Goal: Information Seeking & Learning: Learn about a topic

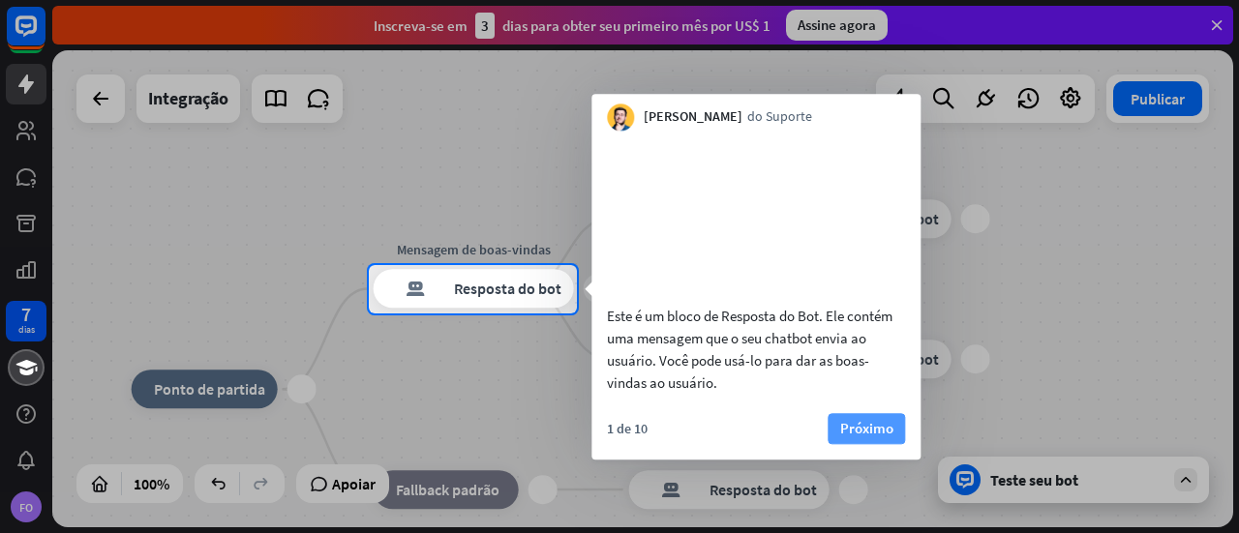
click at [872, 438] on font "Próximo" at bounding box center [866, 428] width 53 height 18
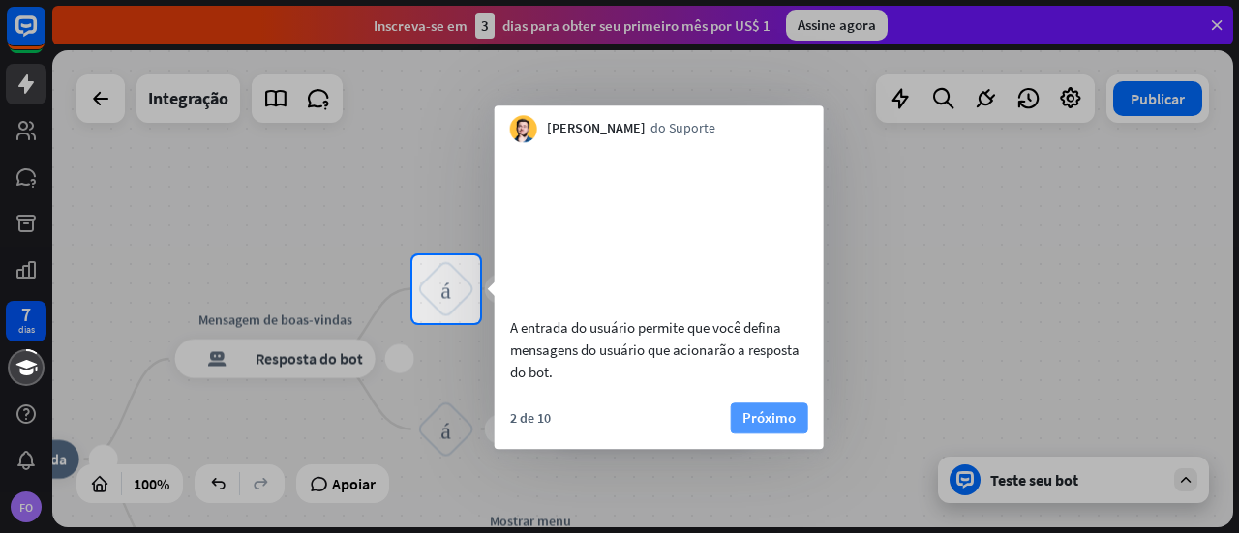
click at [756, 427] on font "Próximo" at bounding box center [769, 418] width 53 height 18
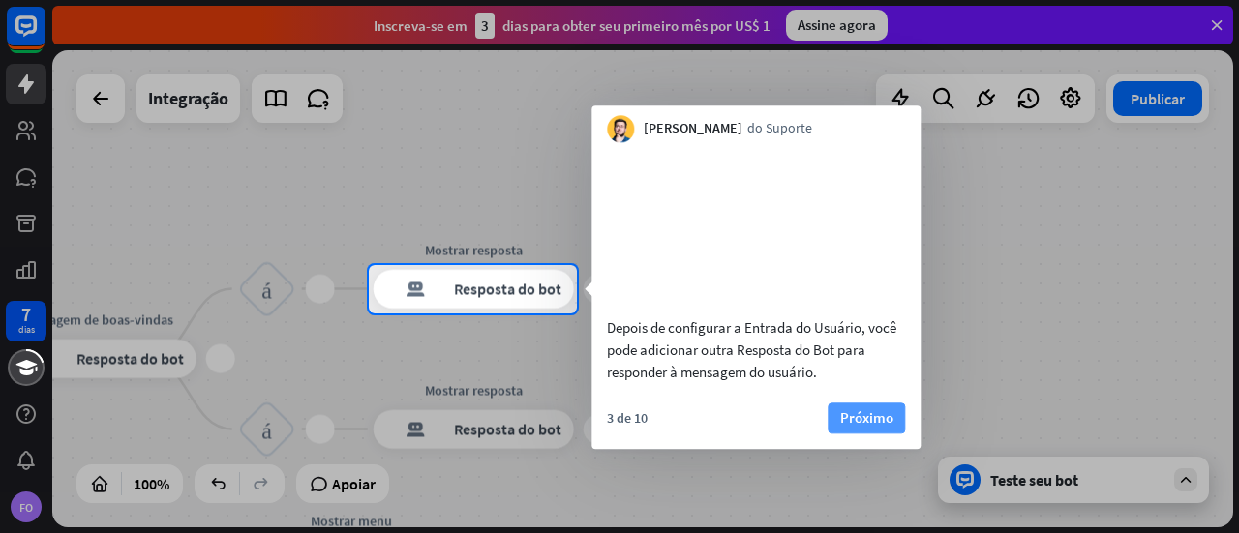
click at [864, 427] on font "Próximo" at bounding box center [866, 418] width 53 height 18
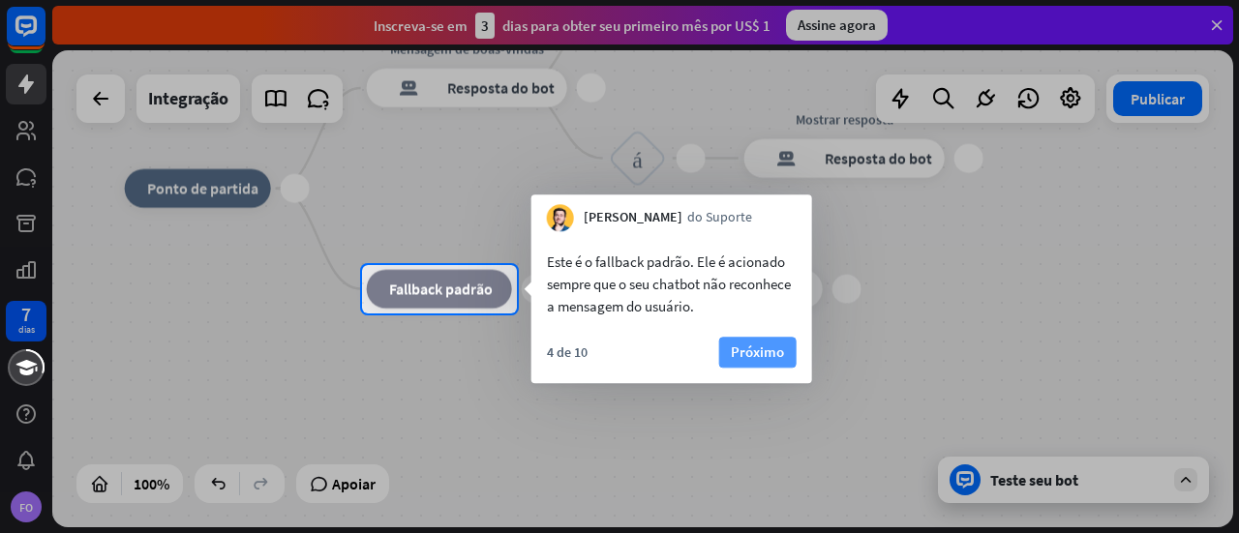
click at [765, 349] on font "Próximo" at bounding box center [757, 352] width 53 height 18
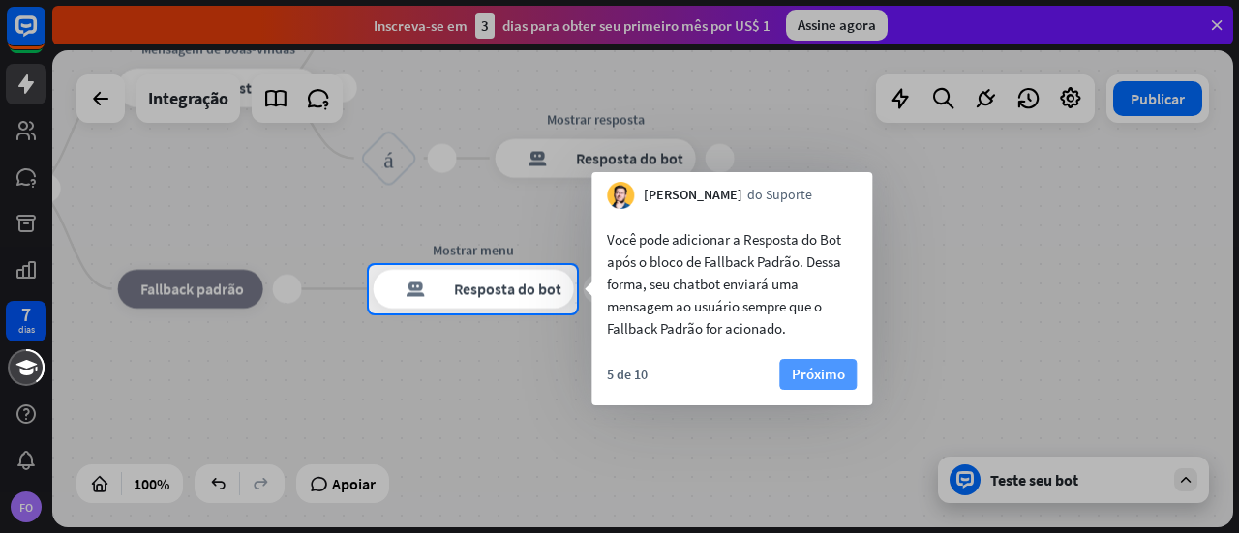
click at [809, 372] on font "Próximo" at bounding box center [818, 374] width 53 height 18
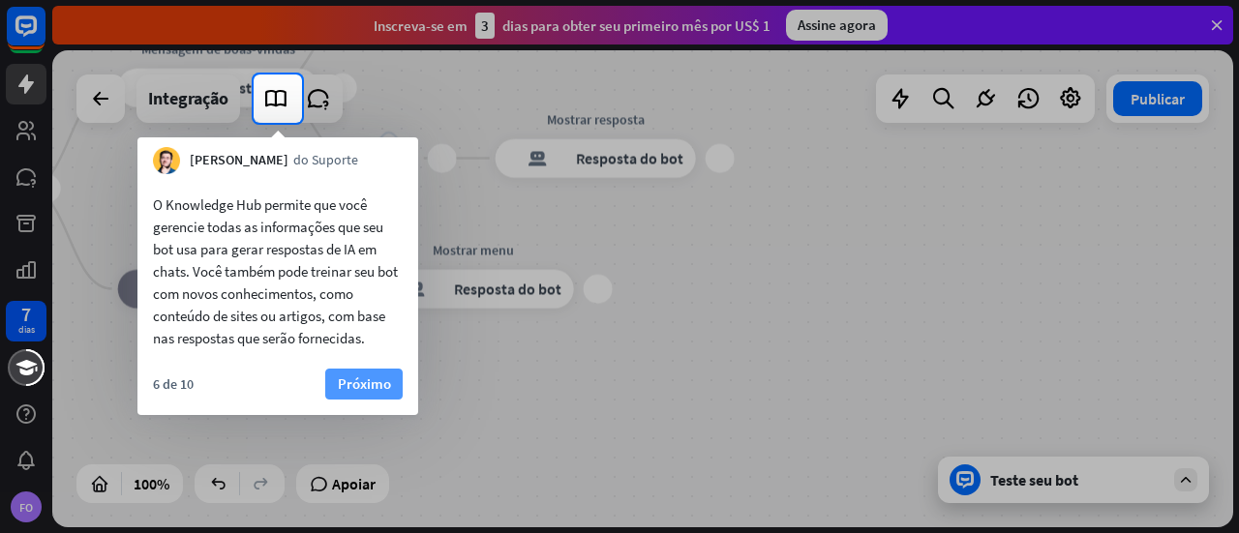
click at [356, 379] on font "Próximo" at bounding box center [364, 384] width 53 height 18
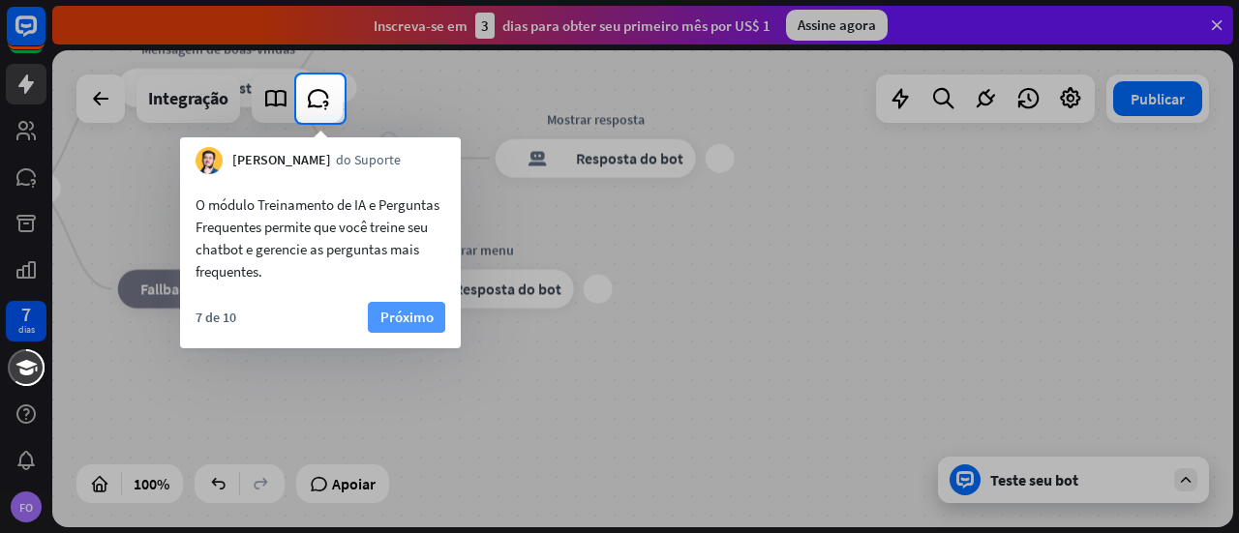
click at [422, 309] on font "Próximo" at bounding box center [407, 317] width 53 height 18
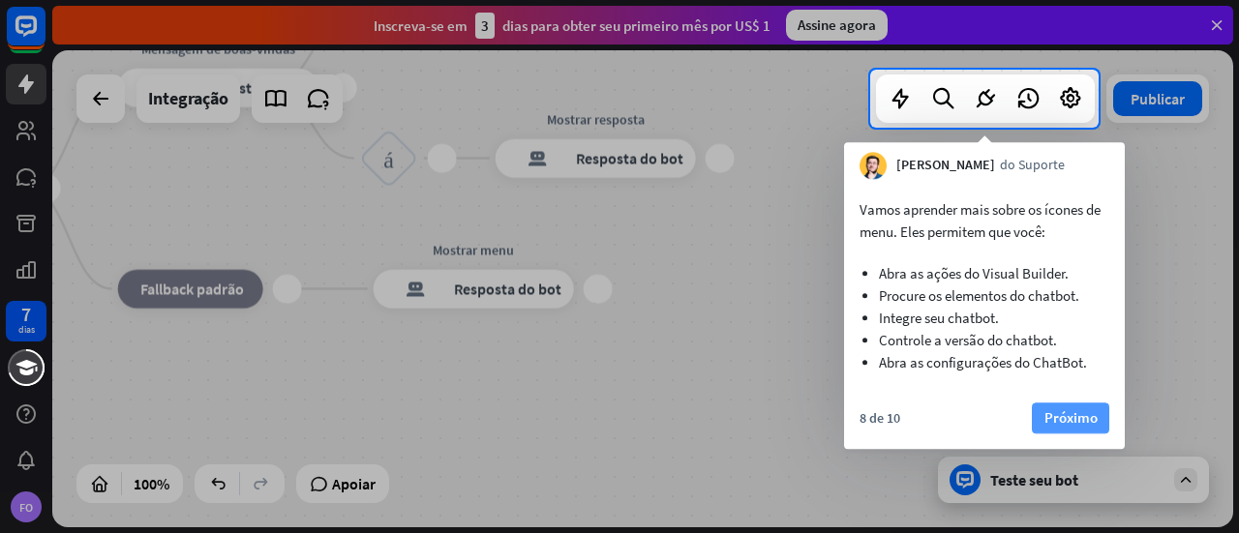
click at [1065, 413] on font "Próximo" at bounding box center [1071, 418] width 53 height 18
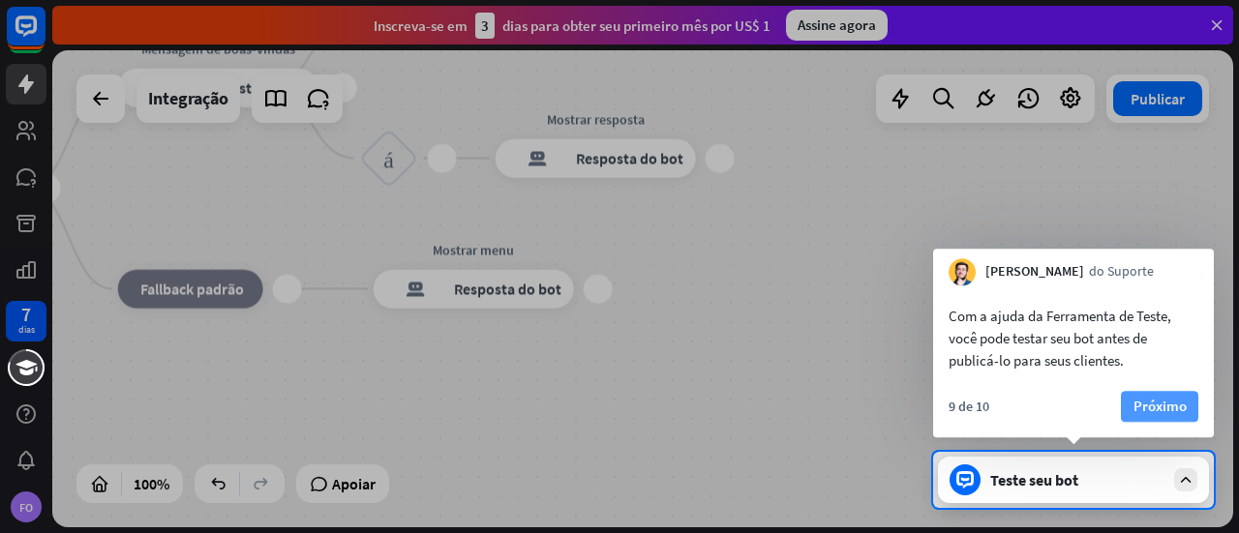
click at [1151, 406] on font "Próximo" at bounding box center [1160, 406] width 53 height 18
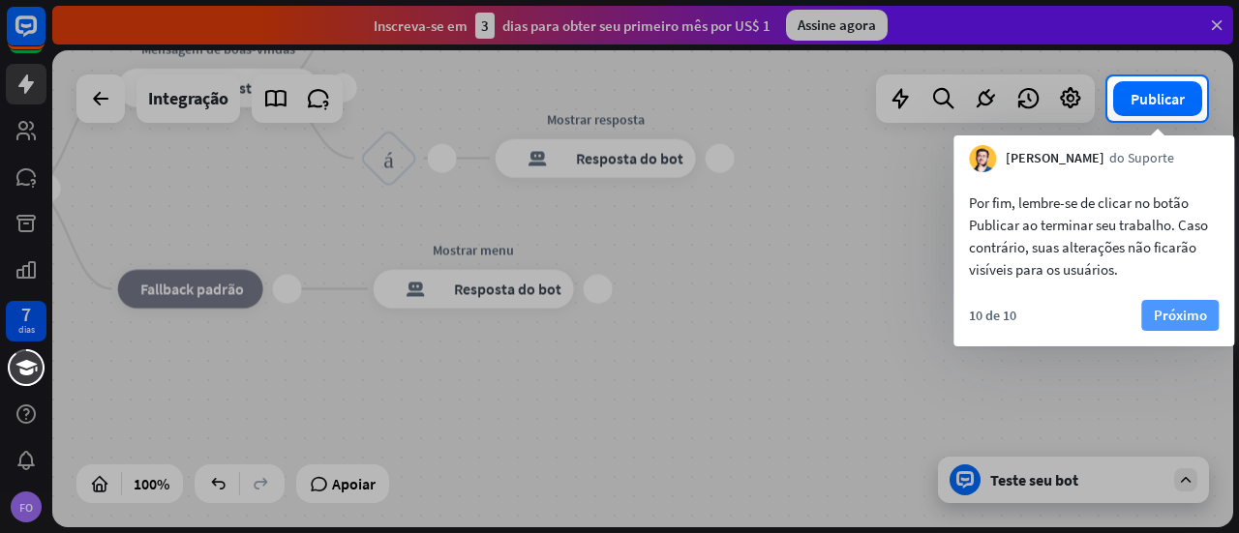
click at [1175, 310] on font "Próximo" at bounding box center [1180, 315] width 53 height 18
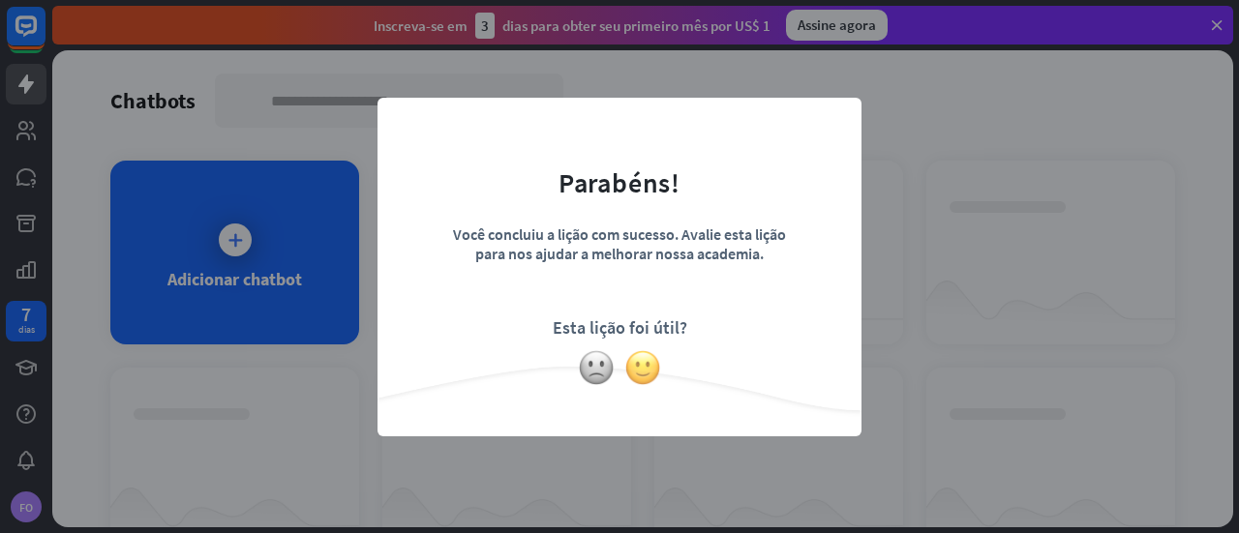
click at [641, 365] on img at bounding box center [643, 368] width 37 height 37
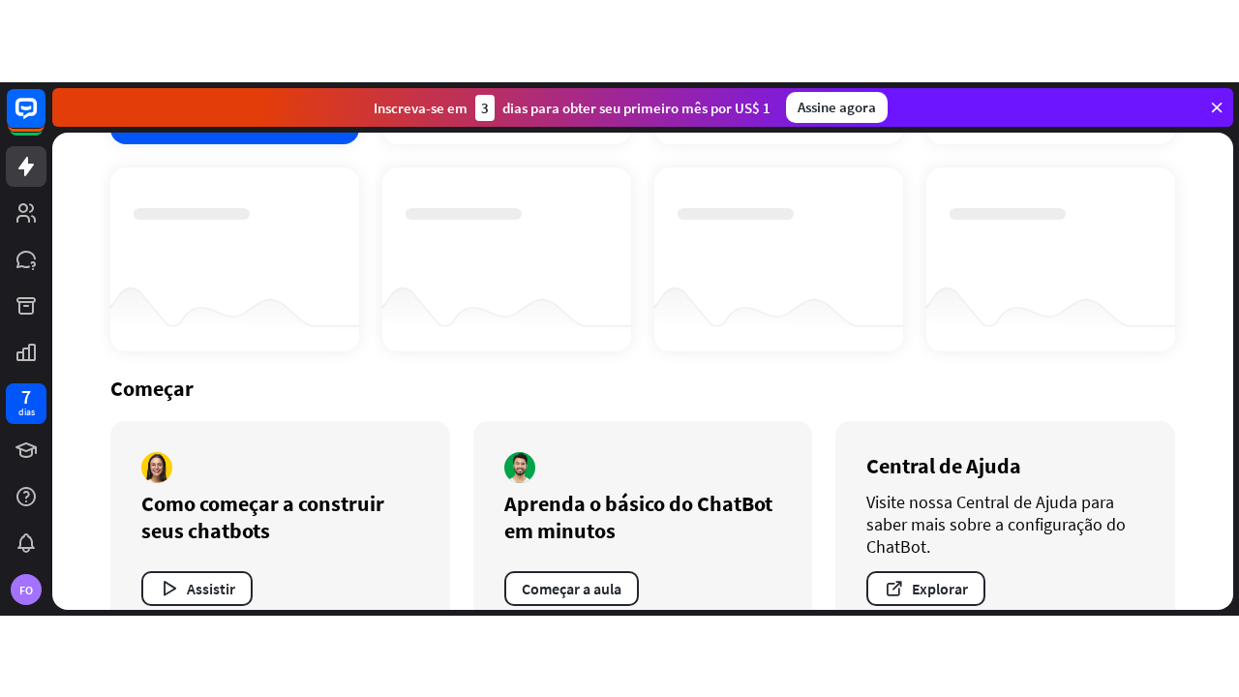
scroll to position [333, 0]
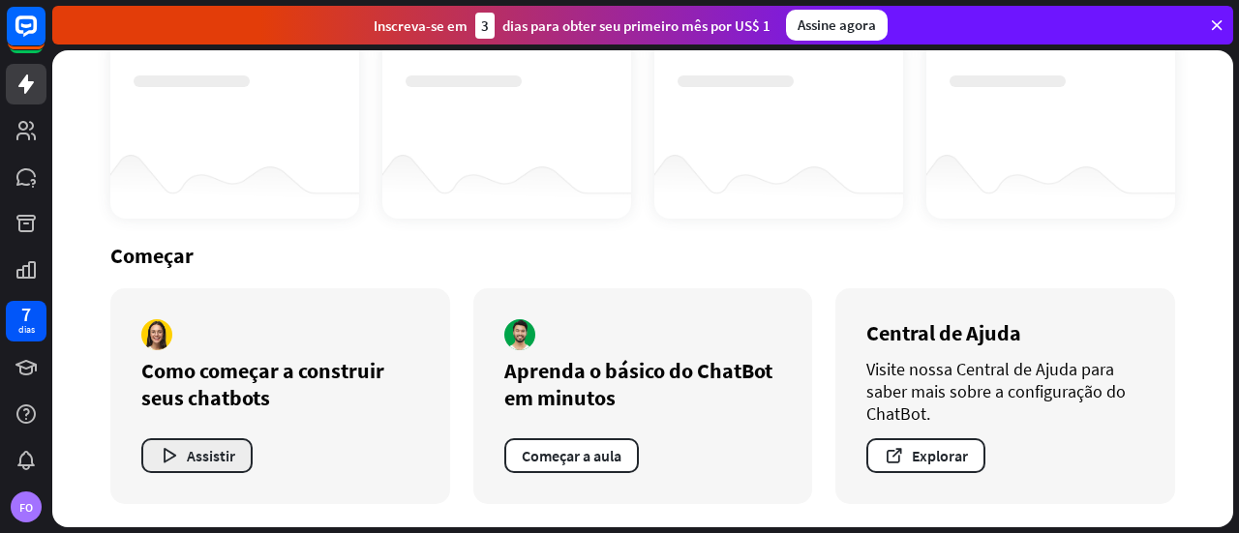
click at [220, 456] on font "Assistir" at bounding box center [211, 455] width 48 height 19
click at [1187, 257] on div "fechar" at bounding box center [619, 266] width 1239 height 533
click at [580, 458] on font "Começar a aula" at bounding box center [572, 455] width 100 height 19
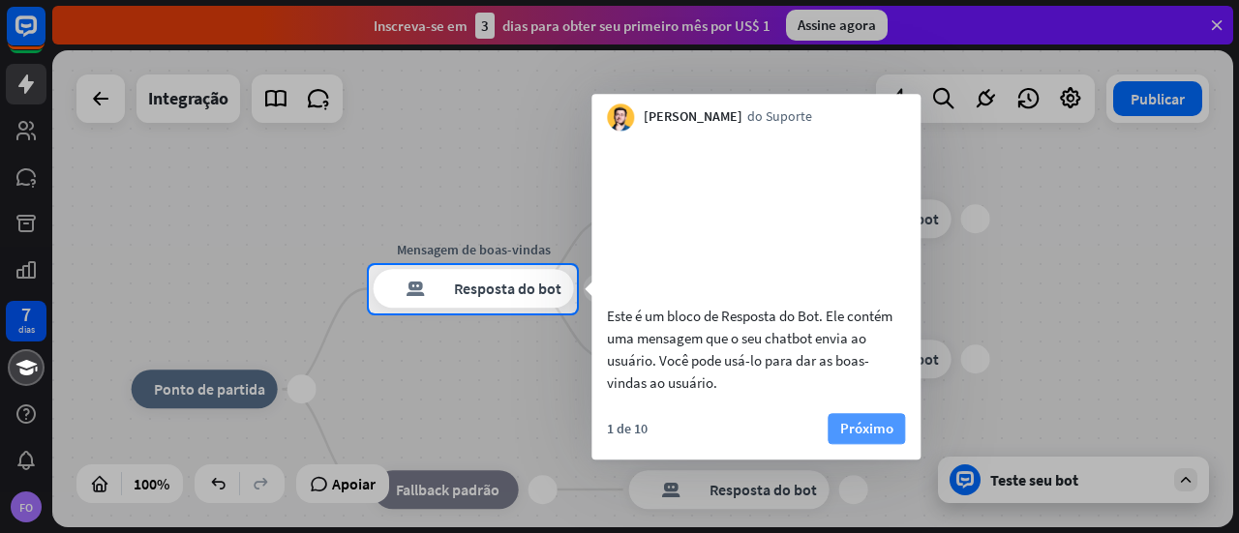
click at [851, 438] on font "Próximo" at bounding box center [866, 428] width 53 height 18
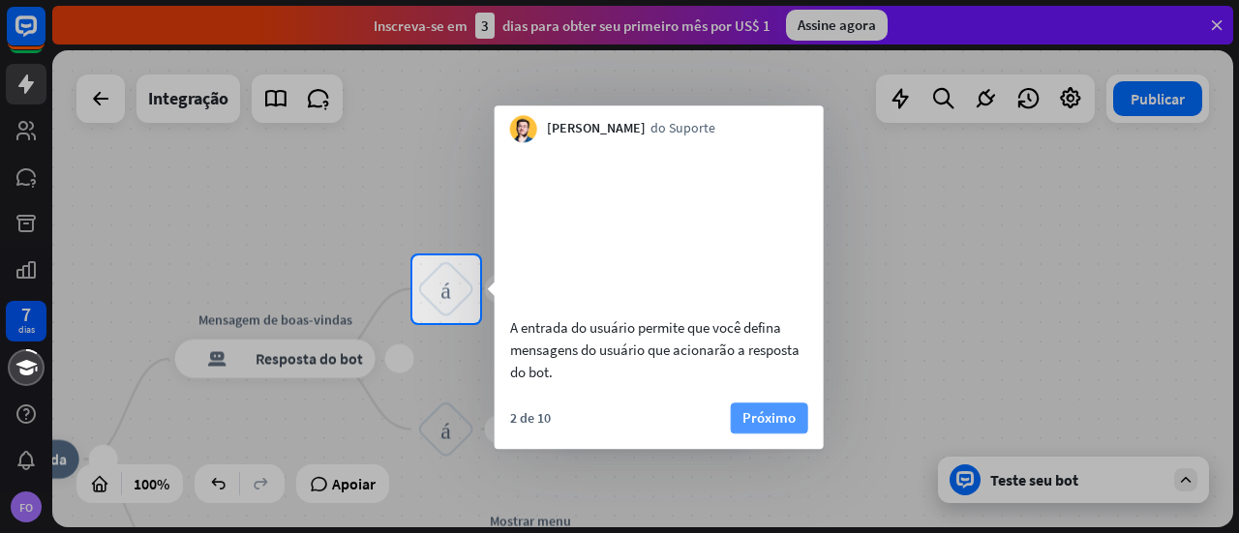
click at [776, 427] on font "Próximo" at bounding box center [769, 418] width 53 height 18
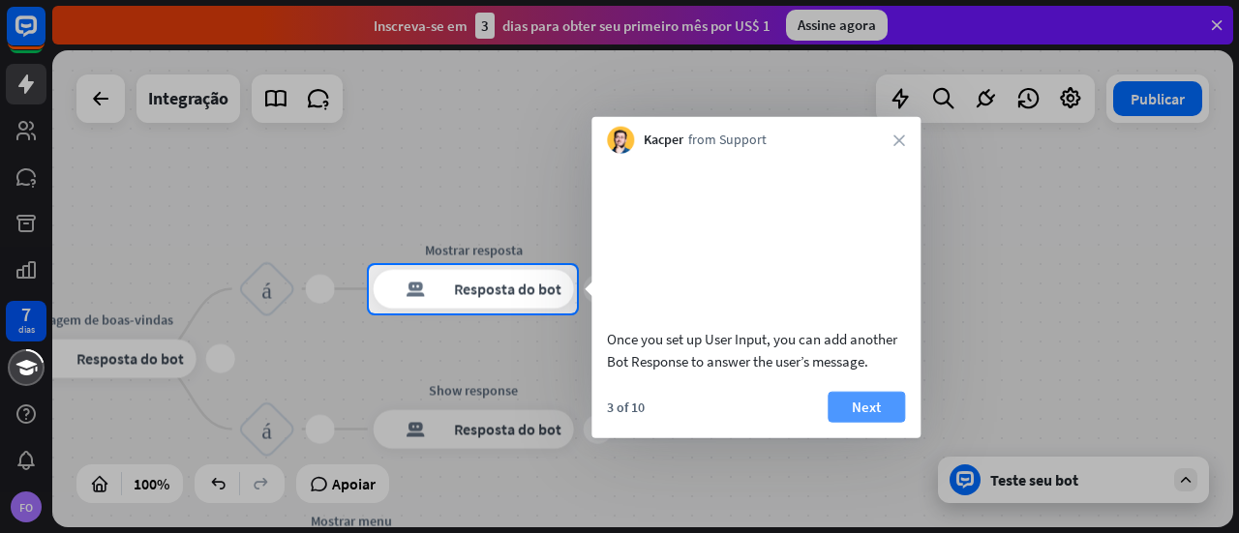
click at [887, 422] on button "Next" at bounding box center [866, 406] width 77 height 31
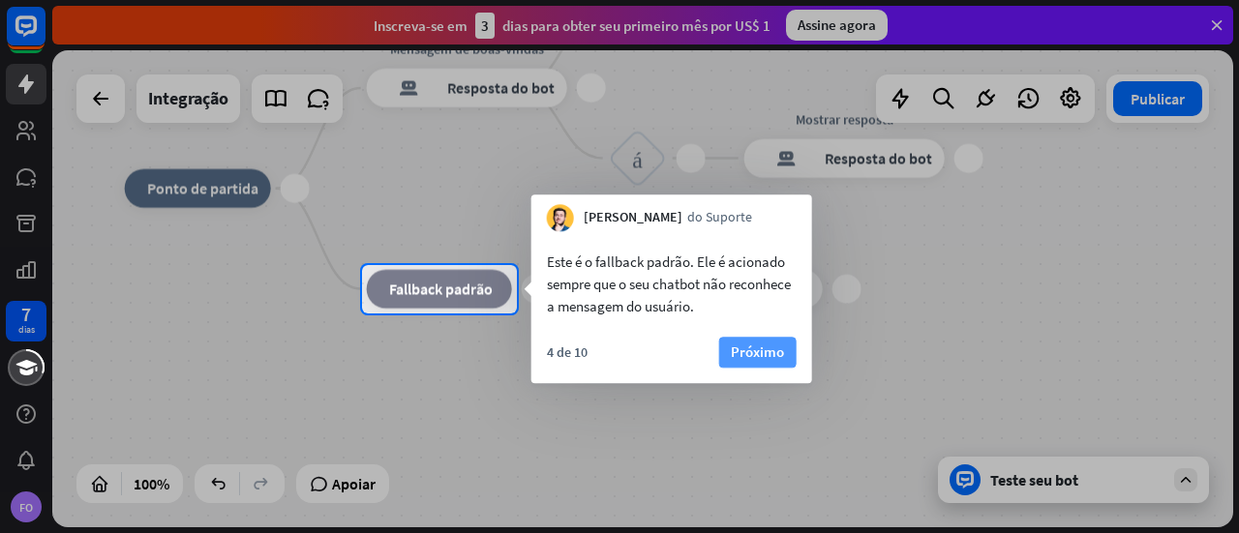
click at [750, 359] on font "Próximo" at bounding box center [757, 352] width 53 height 18
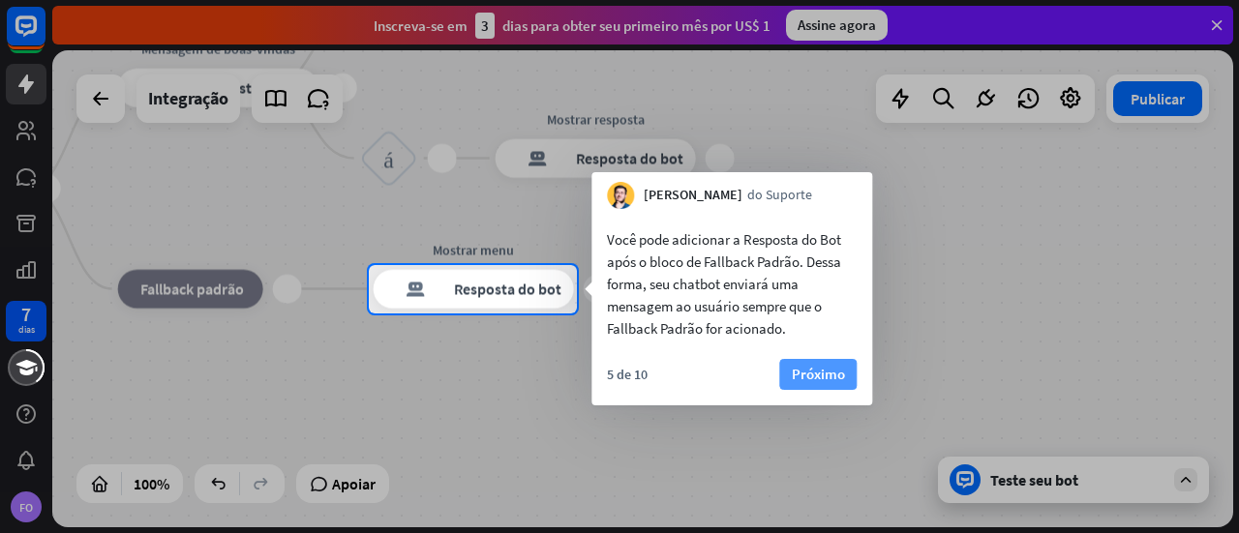
click at [829, 382] on font "Próximo" at bounding box center [818, 374] width 53 height 18
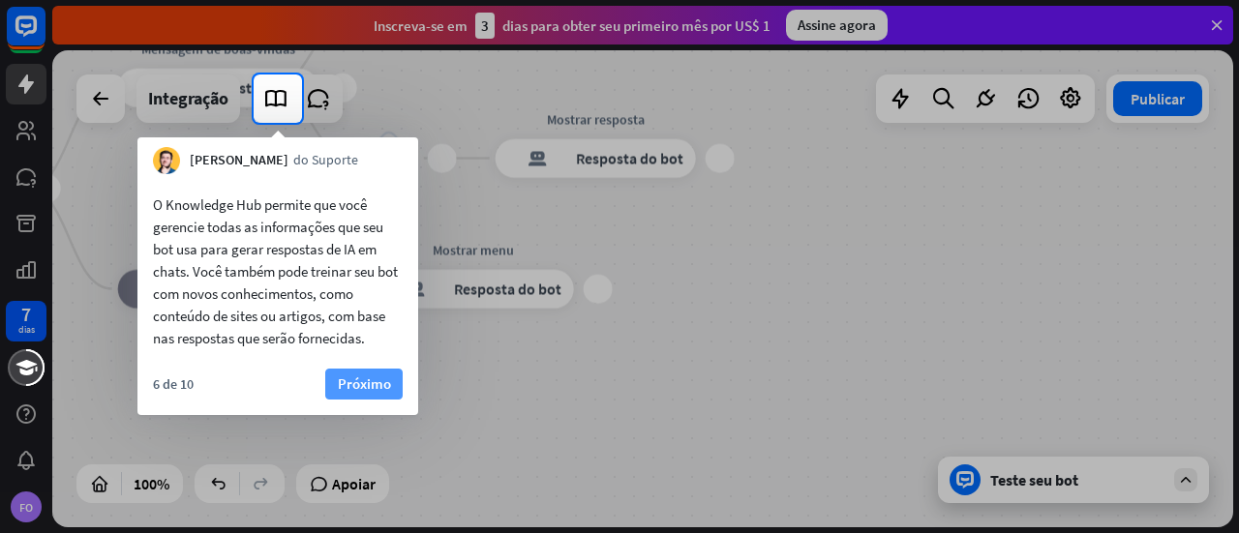
click at [358, 390] on font "Próximo" at bounding box center [364, 384] width 53 height 18
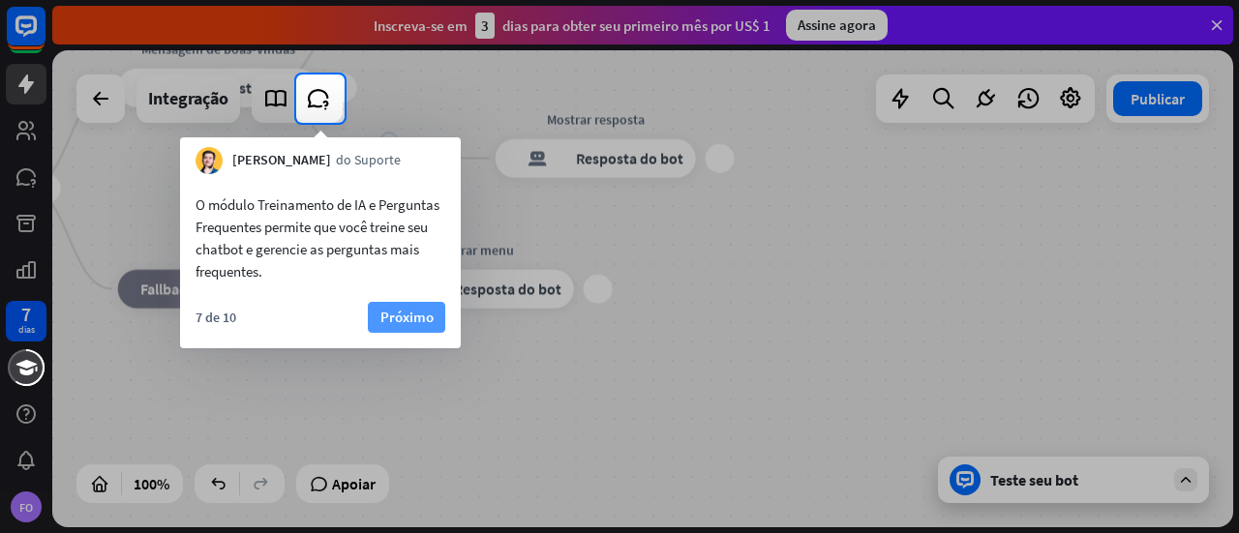
click at [422, 328] on font "Próximo" at bounding box center [407, 317] width 53 height 27
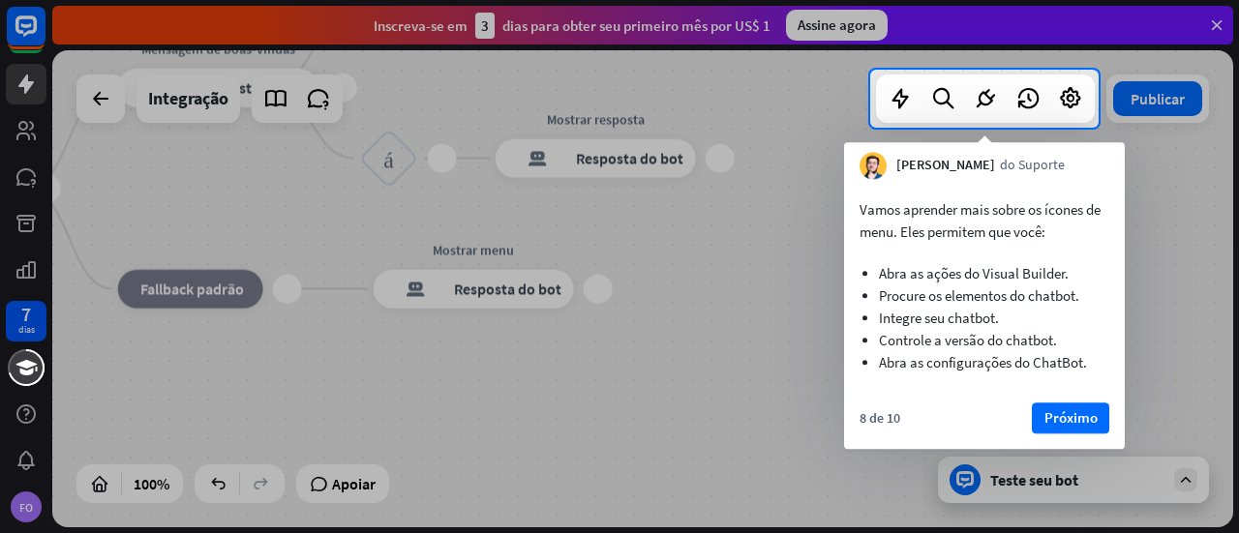
drag, startPoint x: 1067, startPoint y: 413, endPoint x: 1015, endPoint y: 427, distance: 54.0
click at [1067, 412] on font "Próximo" at bounding box center [1071, 418] width 53 height 18
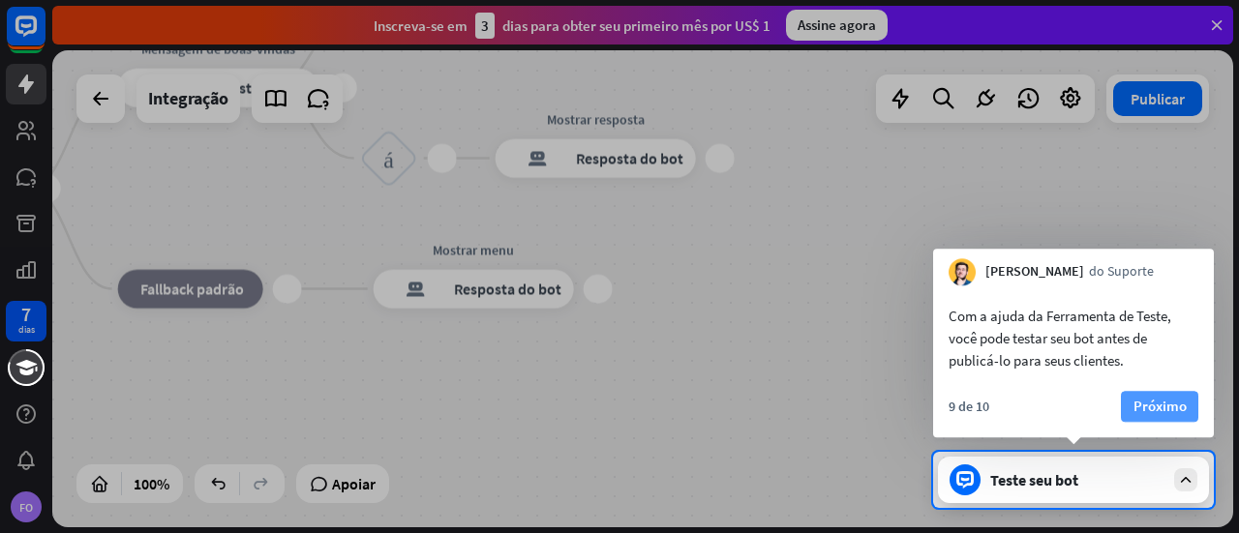
click at [1166, 404] on font "Próximo" at bounding box center [1160, 406] width 53 height 18
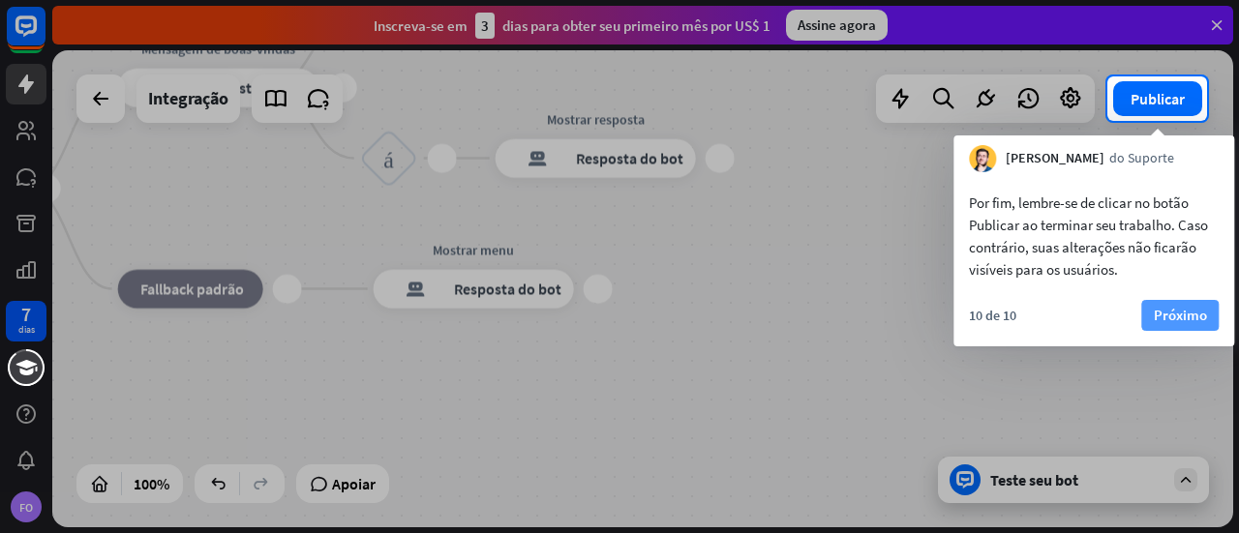
click at [1192, 315] on font "Próximo" at bounding box center [1180, 315] width 53 height 18
